Goal: Task Accomplishment & Management: Manage account settings

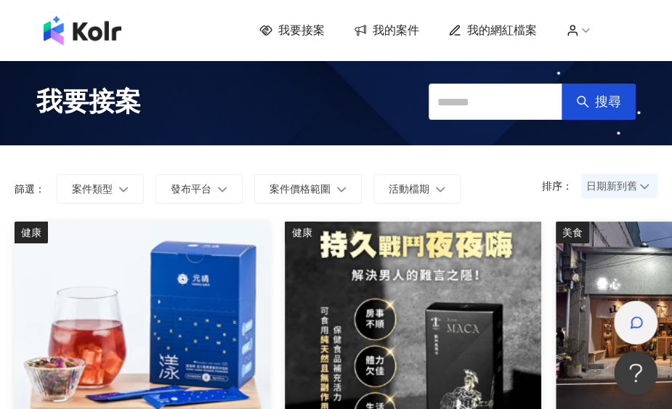
click at [632, 315] on icon "button" at bounding box center [636, 322] width 15 height 15
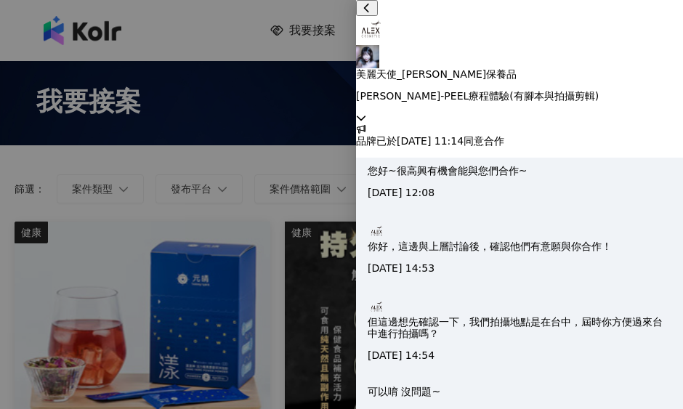
click at [313, 176] on div at bounding box center [341, 204] width 683 height 409
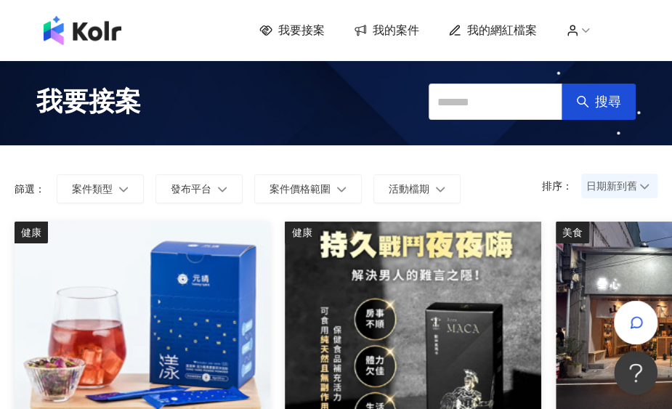
click at [514, 28] on span "我的網紅檔案" at bounding box center [502, 31] width 70 height 16
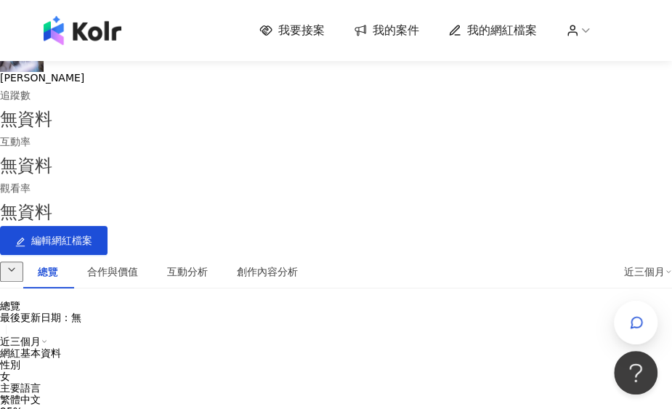
click at [392, 34] on span "我的案件" at bounding box center [396, 31] width 46 height 16
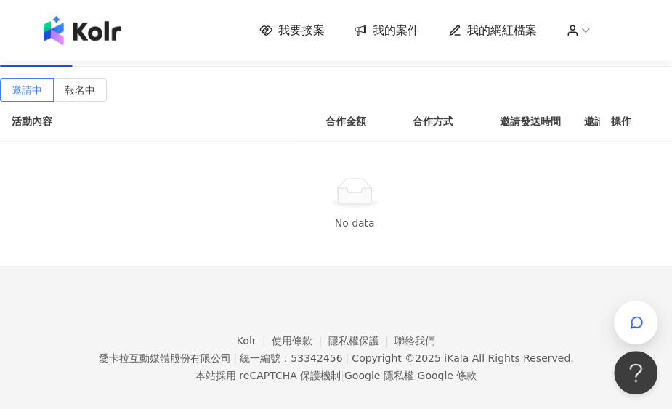
click at [121, 67] on div "進行中(1)" at bounding box center [111, 49] width 74 height 33
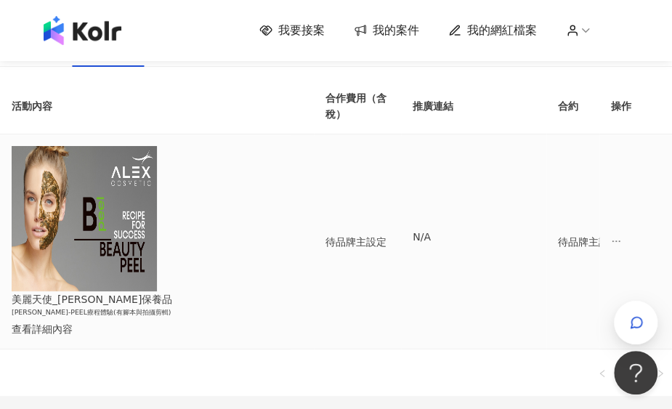
click at [149, 321] on div "查看詳細內容" at bounding box center [145, 329] width 267 height 16
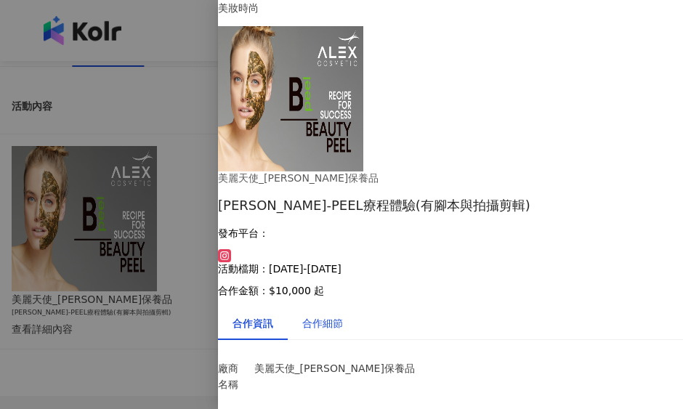
click at [338, 315] on div "合作細節" at bounding box center [322, 323] width 41 height 16
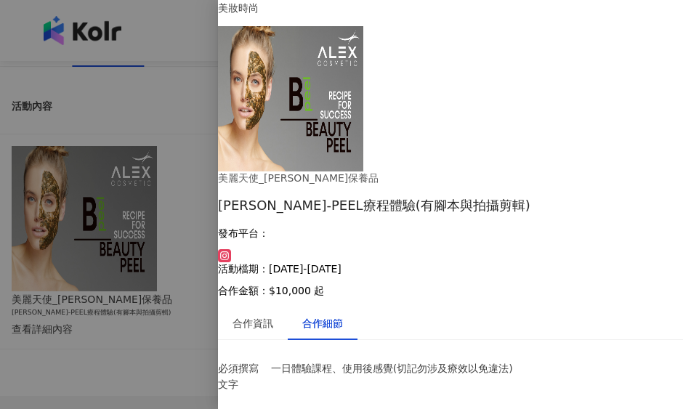
scroll to position [22, 0]
click at [176, 156] on div at bounding box center [341, 204] width 683 height 409
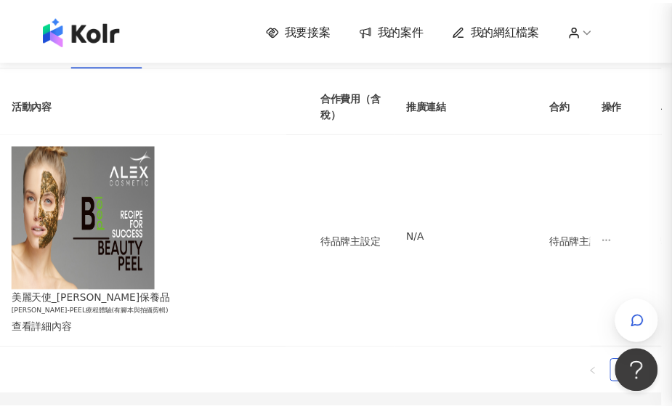
scroll to position [0, 0]
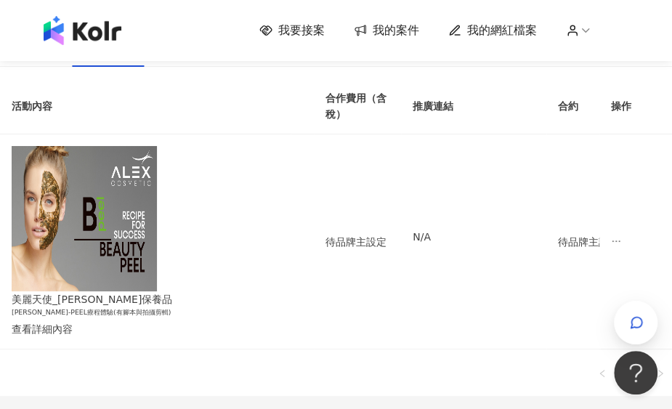
click at [419, 67] on div "確認中(4) 進行中(1) 已結束(4)" at bounding box center [336, 49] width 672 height 33
click at [319, 36] on span "我要接案" at bounding box center [301, 31] width 46 height 16
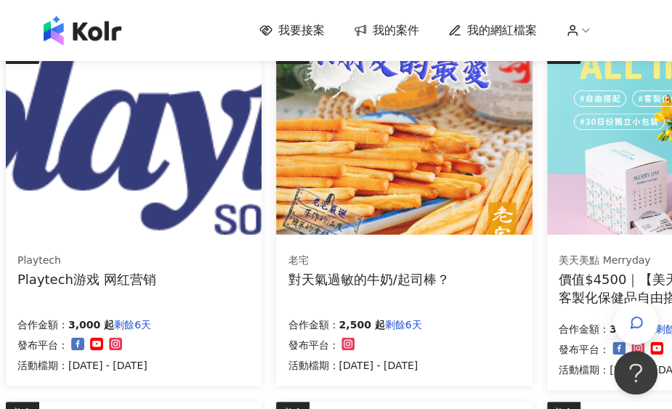
scroll to position [508, 9]
